Goal: Task Accomplishment & Management: Manage account settings

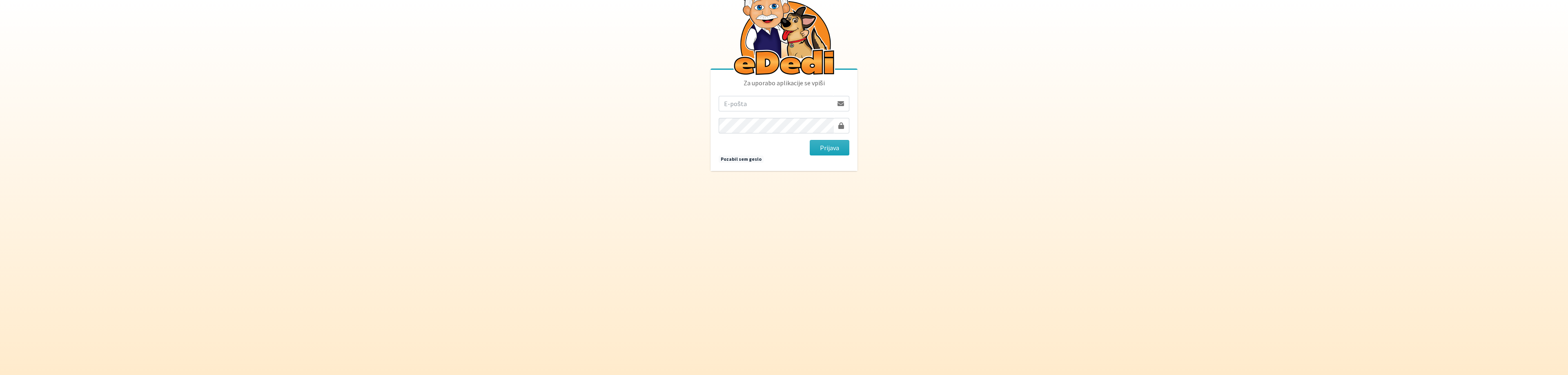
click at [789, 105] on input "email" at bounding box center [776, 103] width 114 height 15
type input "primozenko@gmail.com"
click at [810, 140] on button "Prijava" at bounding box center [829, 147] width 40 height 15
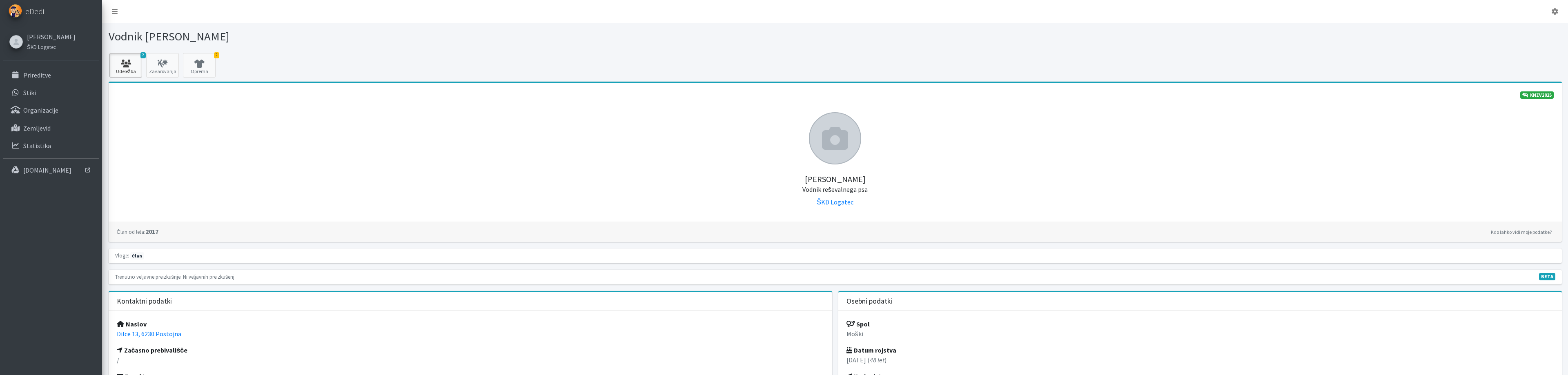
click at [130, 66] on icon at bounding box center [126, 63] width 28 height 8
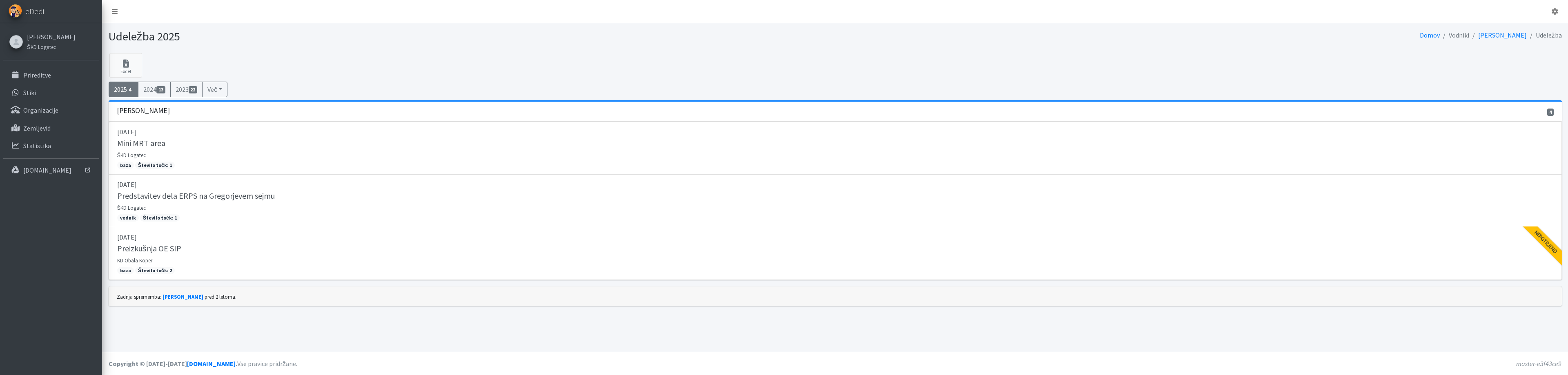
click at [133, 93] on span "4" at bounding box center [130, 90] width 7 height 7
click at [128, 93] on span "4" at bounding box center [130, 90] width 7 height 7
click at [131, 88] on span "4" at bounding box center [130, 90] width 7 height 7
click at [58, 36] on link "[PERSON_NAME]" at bounding box center [51, 37] width 49 height 10
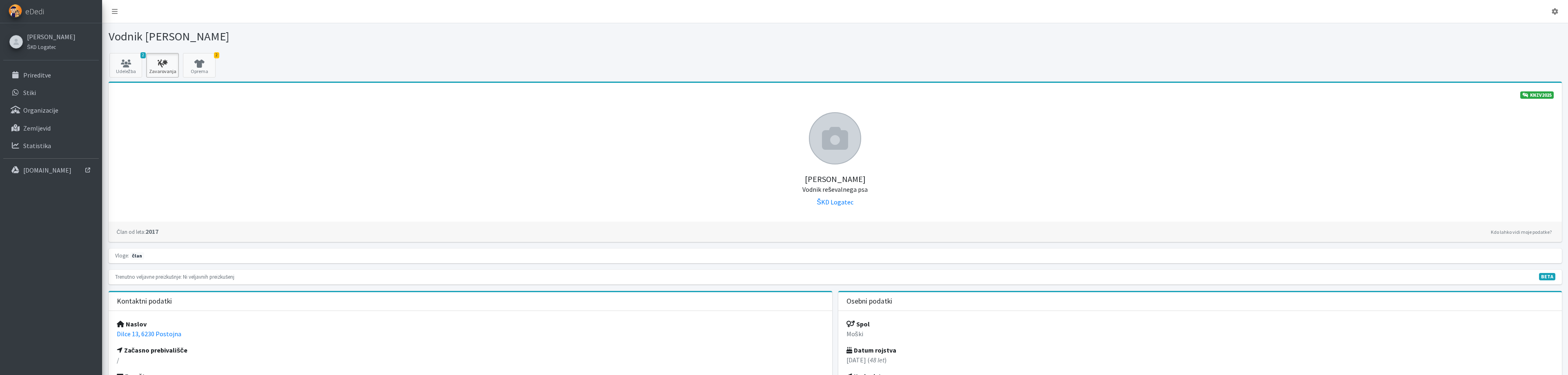
click at [165, 57] on link "Zavarovanja" at bounding box center [163, 65] width 33 height 24
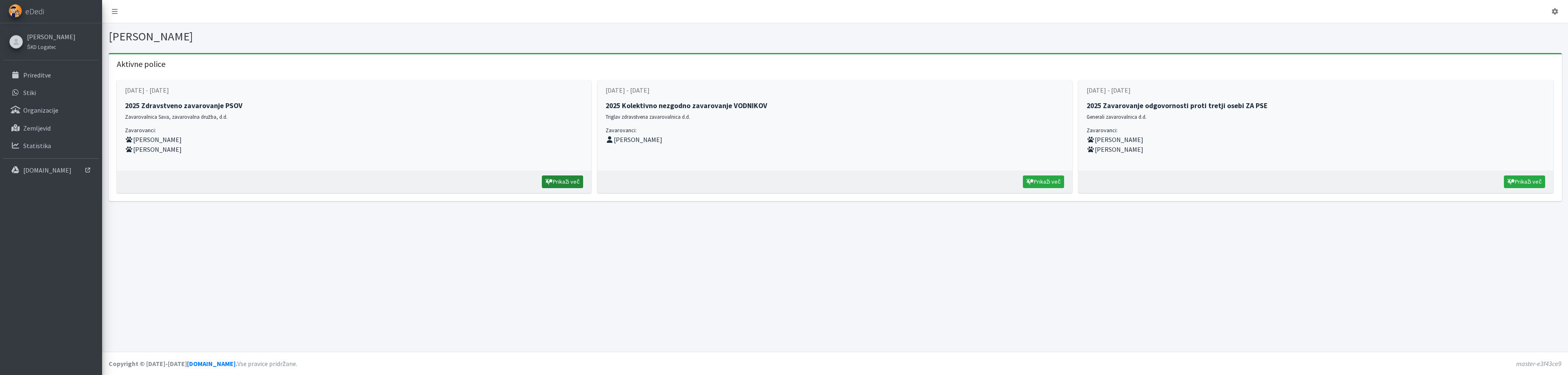
click at [560, 181] on link "Prikaži več" at bounding box center [562, 181] width 41 height 13
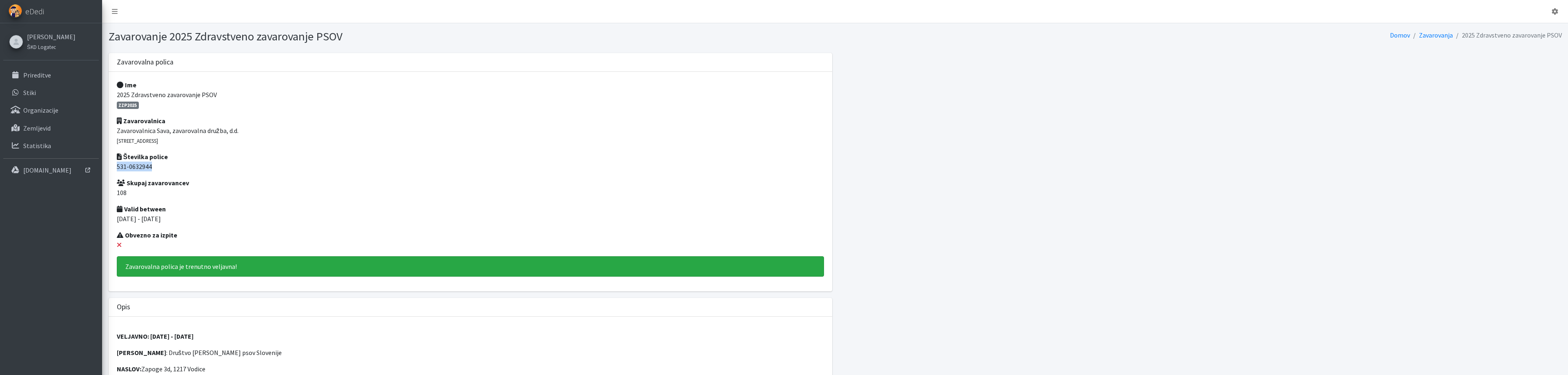
drag, startPoint x: 158, startPoint y: 168, endPoint x: 130, endPoint y: 166, distance: 28.1
click at [116, 170] on div "Ime 2025 Zdravstveno zavarovanje PSOV ZZP2025 Zavarovalnica Zavarovalnica Sava,…" at bounding box center [470, 181] width 713 height 203
copy p "531-0632944"
click at [45, 36] on link "[PERSON_NAME]" at bounding box center [51, 37] width 49 height 10
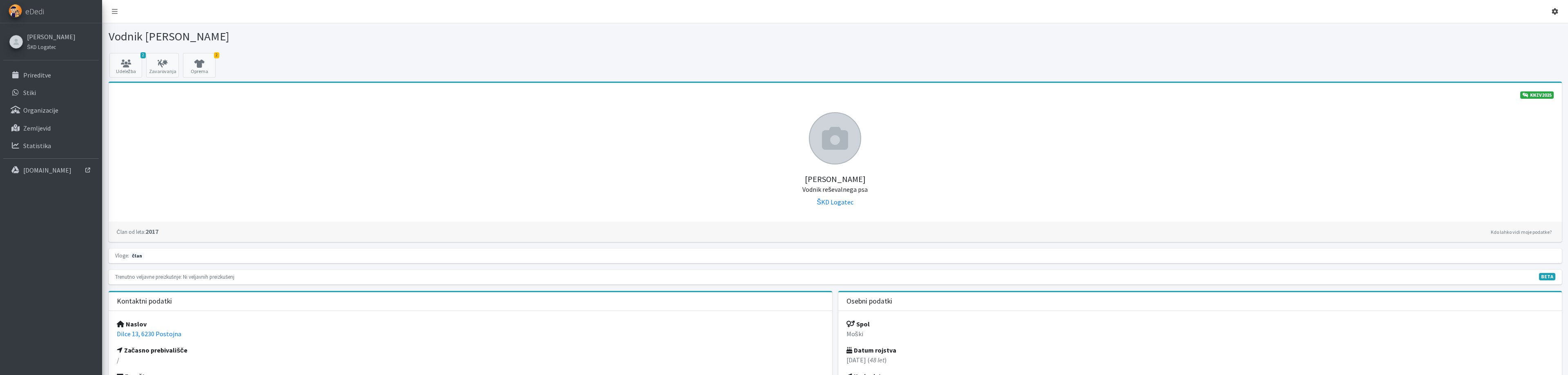
click at [1555, 10] on icon at bounding box center [1555, 11] width 7 height 7
click at [1532, 34] on link "Odjavi se" at bounding box center [1532, 30] width 65 height 13
